Goal: Task Accomplishment & Management: Complete application form

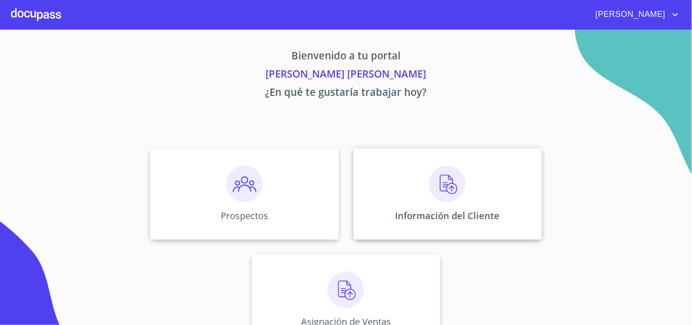
click at [417, 193] on div "Información del Cliente" at bounding box center [447, 193] width 188 height 91
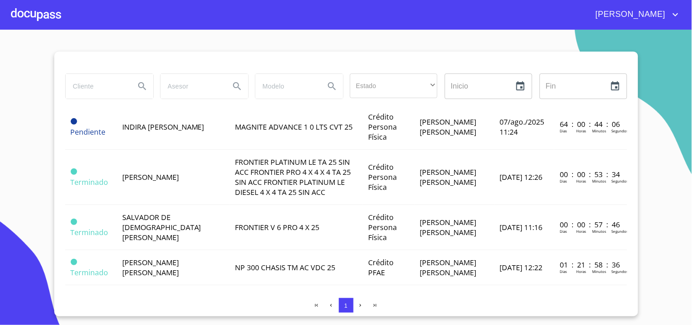
scroll to position [230, 0]
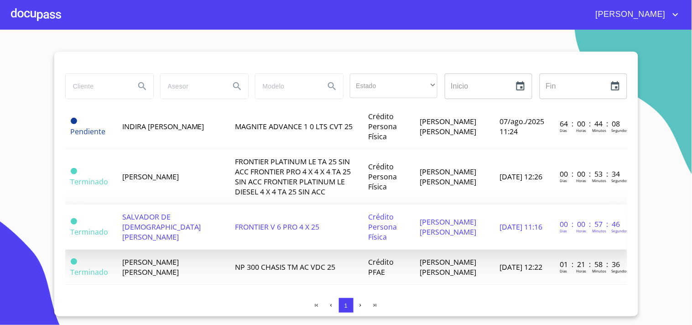
click at [232, 240] on td "FRONTIER V 6 PRO 4 X 25" at bounding box center [295, 226] width 133 height 45
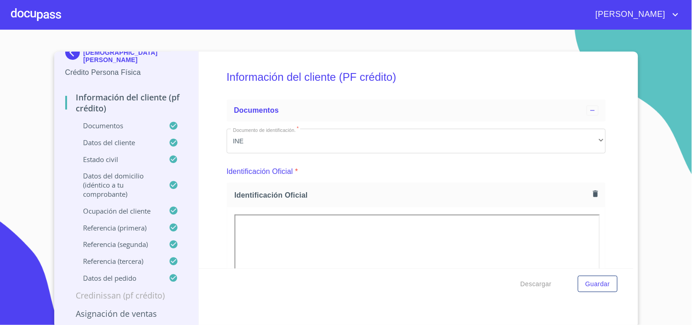
scroll to position [26, 0]
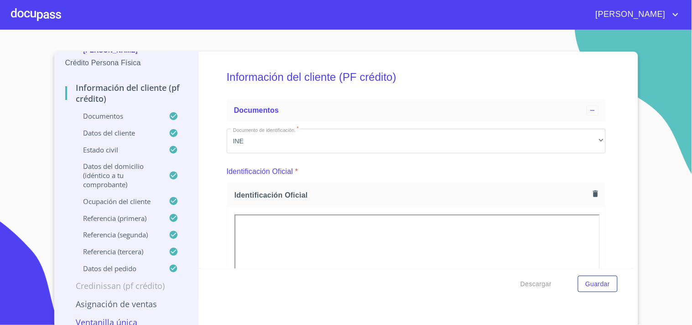
click at [116, 316] on p "Ventanilla única" at bounding box center [126, 321] width 123 height 11
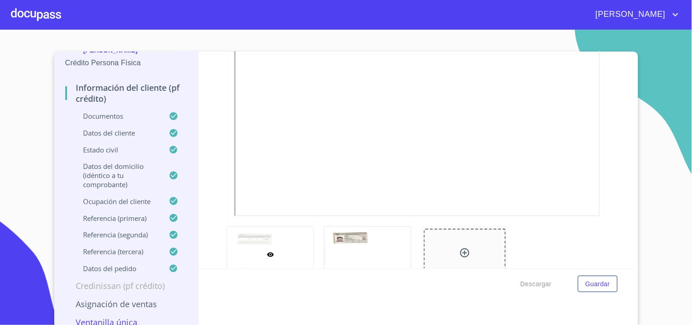
scroll to position [2, 0]
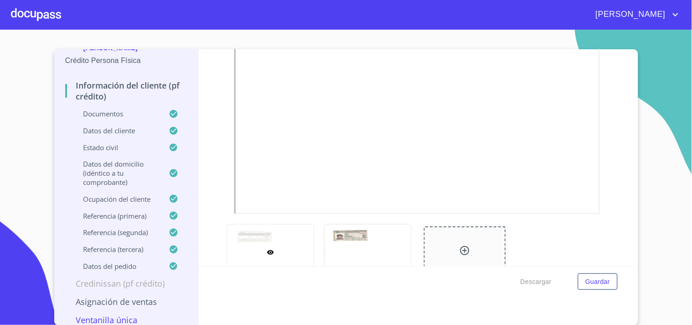
click at [131, 296] on p "Asignación de Ventas" at bounding box center [126, 301] width 123 height 11
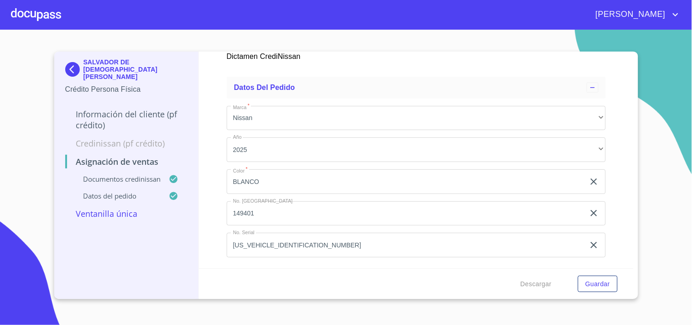
scroll to position [239, 0]
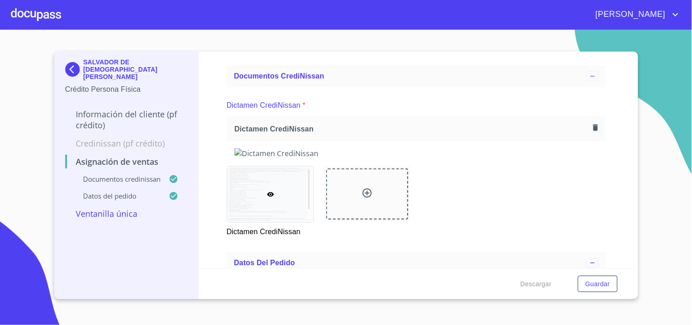
scroll to position [36, 0]
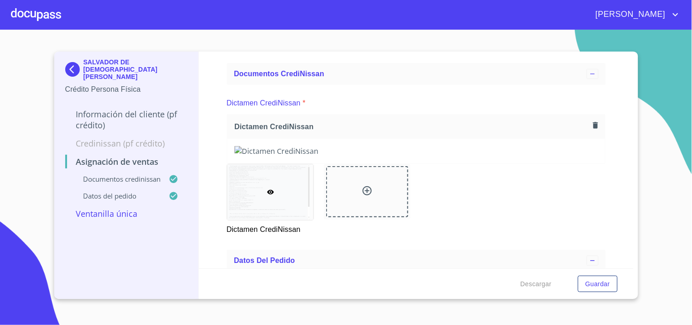
click at [593, 126] on icon "button" at bounding box center [595, 125] width 5 height 6
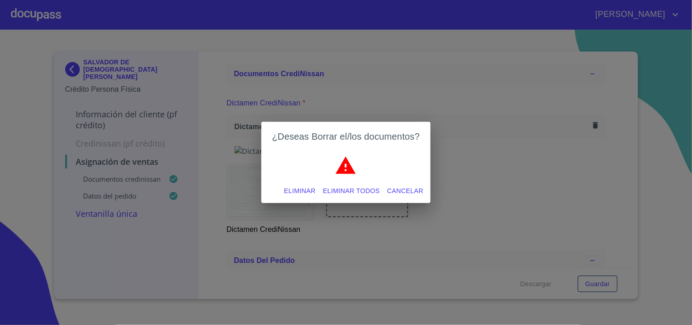
click at [299, 187] on span "Eliminar" at bounding box center [299, 190] width 31 height 11
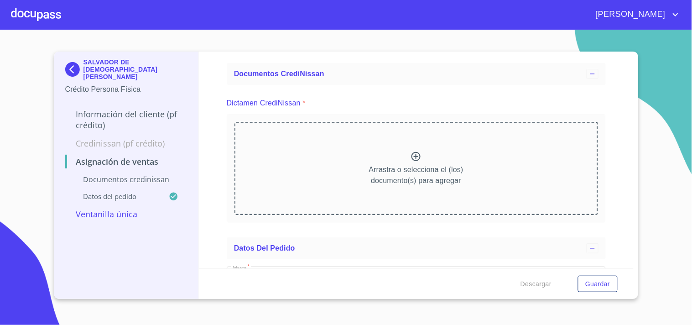
click at [378, 178] on p "Arrastra o selecciona el (los) documento(s) para agregar" at bounding box center [416, 175] width 94 height 22
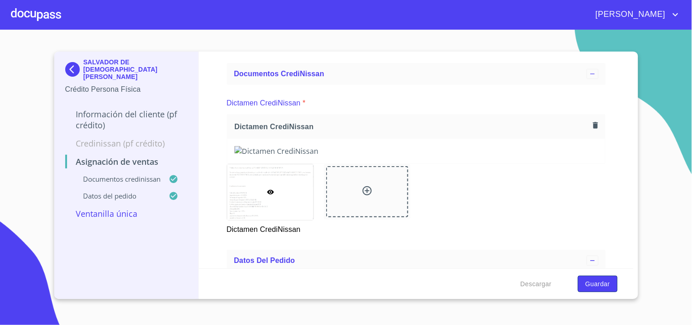
click at [602, 281] on span "Guardar" at bounding box center [597, 283] width 25 height 11
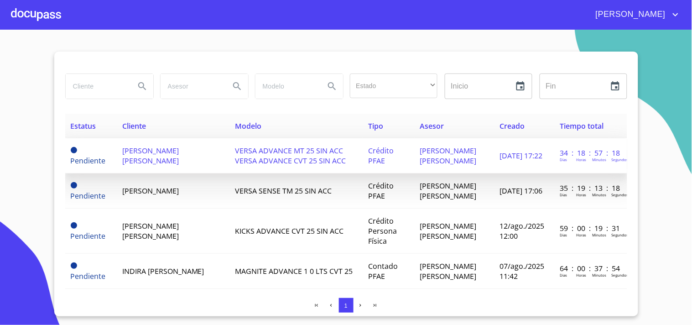
scroll to position [8, 0]
